Goal: Transaction & Acquisition: Purchase product/service

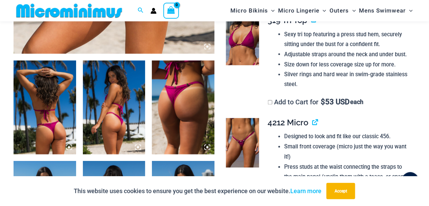
scroll to position [310, 0]
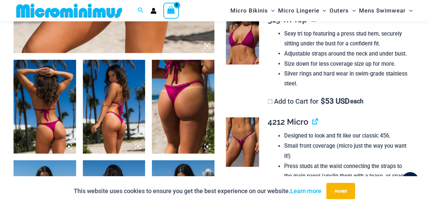
click at [43, 101] on img at bounding box center [45, 107] width 63 height 94
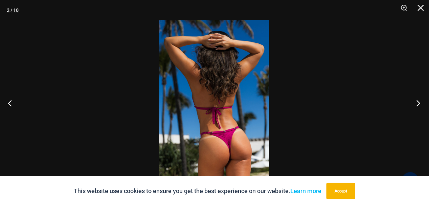
click at [419, 104] on button "Next" at bounding box center [416, 103] width 25 height 34
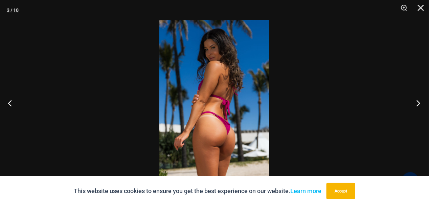
click at [419, 104] on button "Next" at bounding box center [416, 103] width 25 height 34
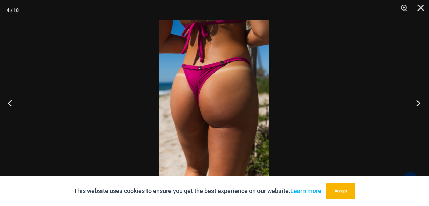
click at [419, 104] on button "Next" at bounding box center [416, 103] width 25 height 34
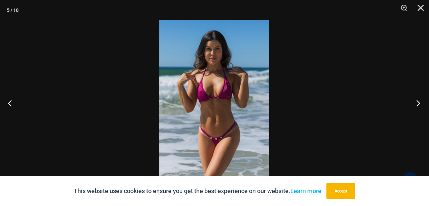
click at [419, 104] on button "Next" at bounding box center [416, 103] width 25 height 34
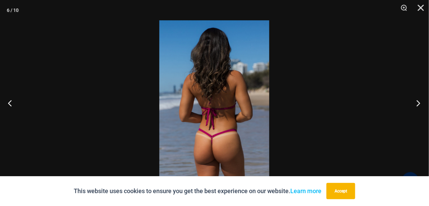
click at [419, 104] on button "Next" at bounding box center [416, 103] width 25 height 34
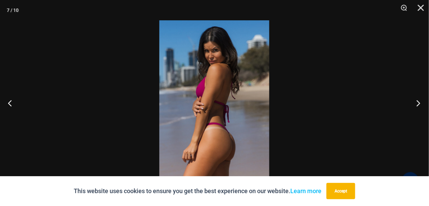
click at [419, 104] on button "Next" at bounding box center [416, 103] width 25 height 34
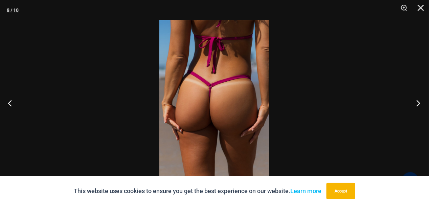
click at [419, 104] on button "Next" at bounding box center [416, 103] width 25 height 34
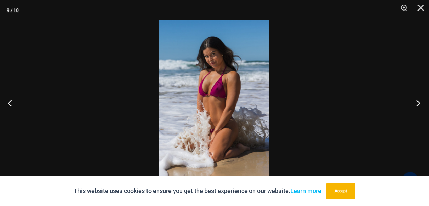
click at [419, 104] on button "Next" at bounding box center [416, 103] width 25 height 34
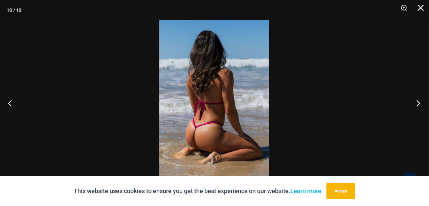
click at [419, 104] on button "Next" at bounding box center [416, 103] width 25 height 34
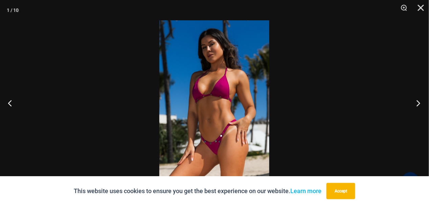
click at [419, 104] on button "Next" at bounding box center [416, 103] width 25 height 34
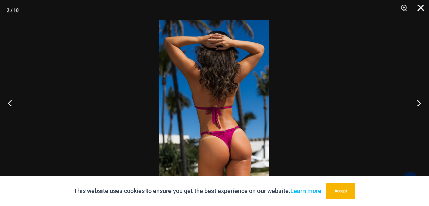
click at [422, 5] on button "Close" at bounding box center [418, 10] width 17 height 20
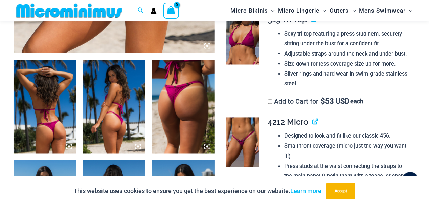
click at [234, 64] on img at bounding box center [242, 40] width 33 height 50
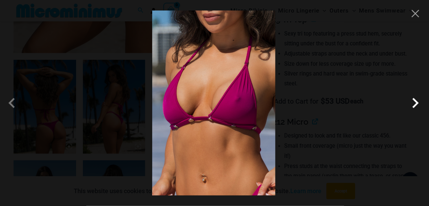
click at [415, 104] on span at bounding box center [416, 103] width 20 height 20
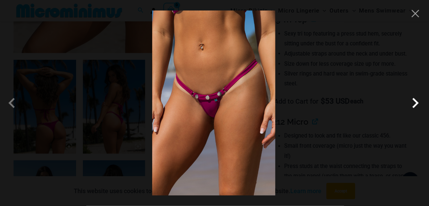
click at [415, 104] on span at bounding box center [416, 103] width 20 height 20
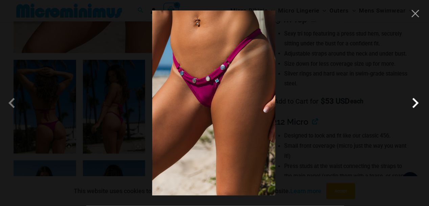
click at [415, 104] on span at bounding box center [416, 103] width 20 height 20
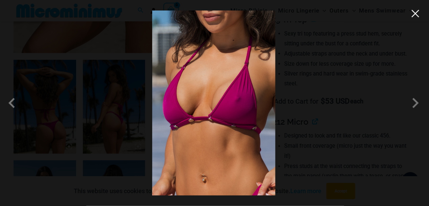
click at [418, 16] on button "Close" at bounding box center [416, 13] width 10 height 10
